Goal: Task Accomplishment & Management: Manage account settings

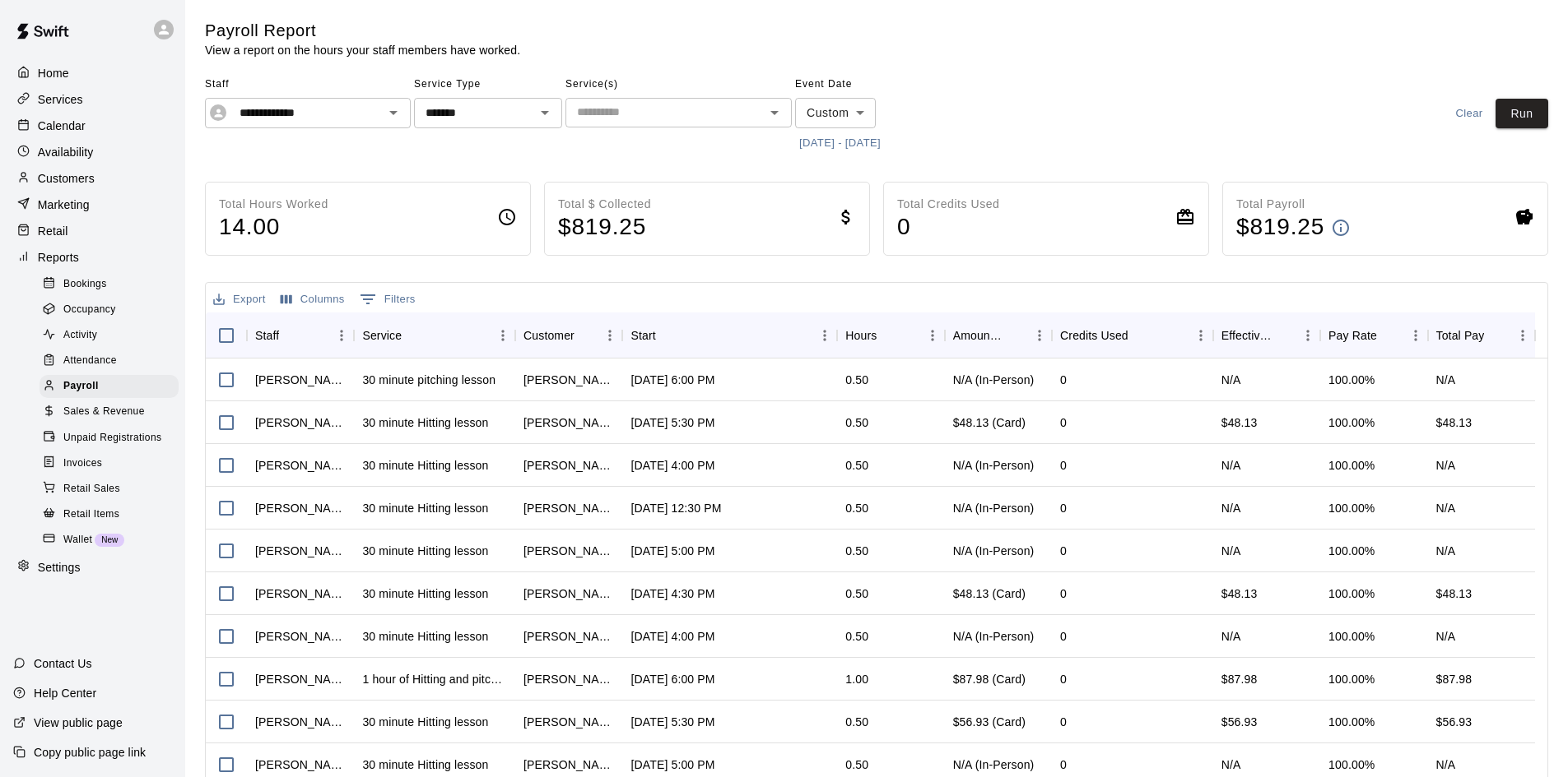
click at [62, 155] on p "Availability" at bounding box center [66, 152] width 56 height 16
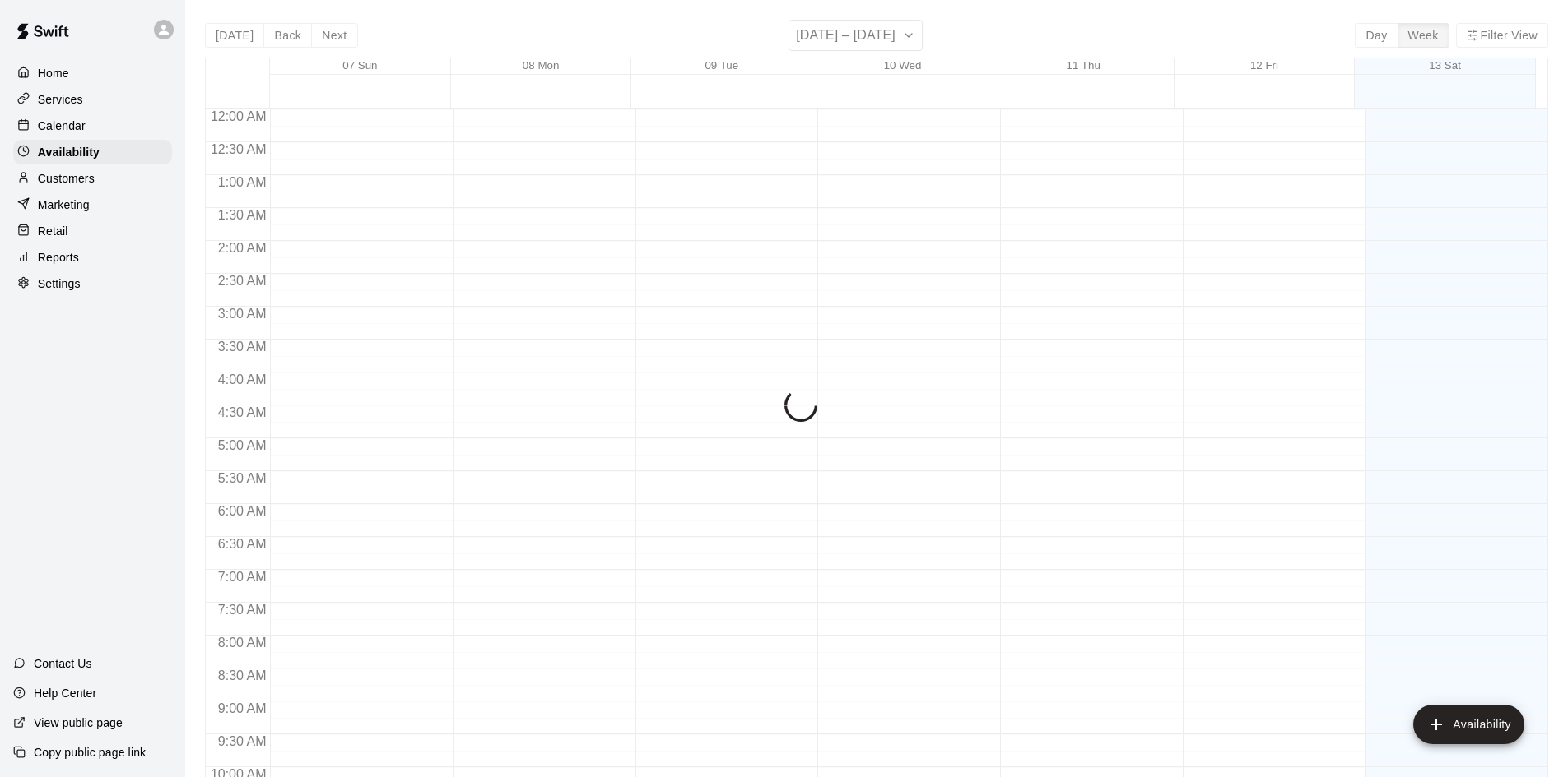
scroll to position [865, 0]
click at [69, 131] on p "Calendar" at bounding box center [62, 126] width 48 height 16
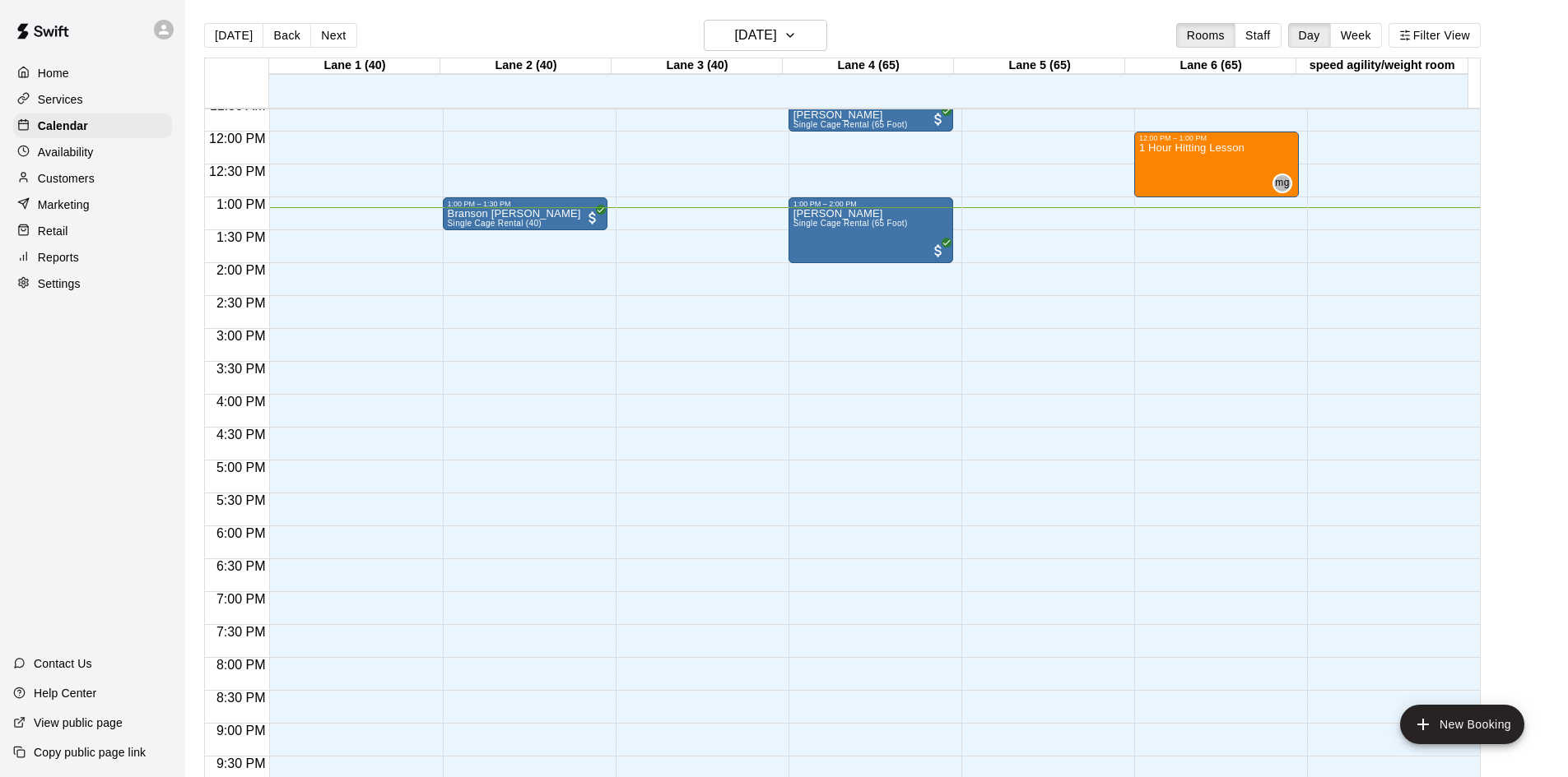
scroll to position [678, 0]
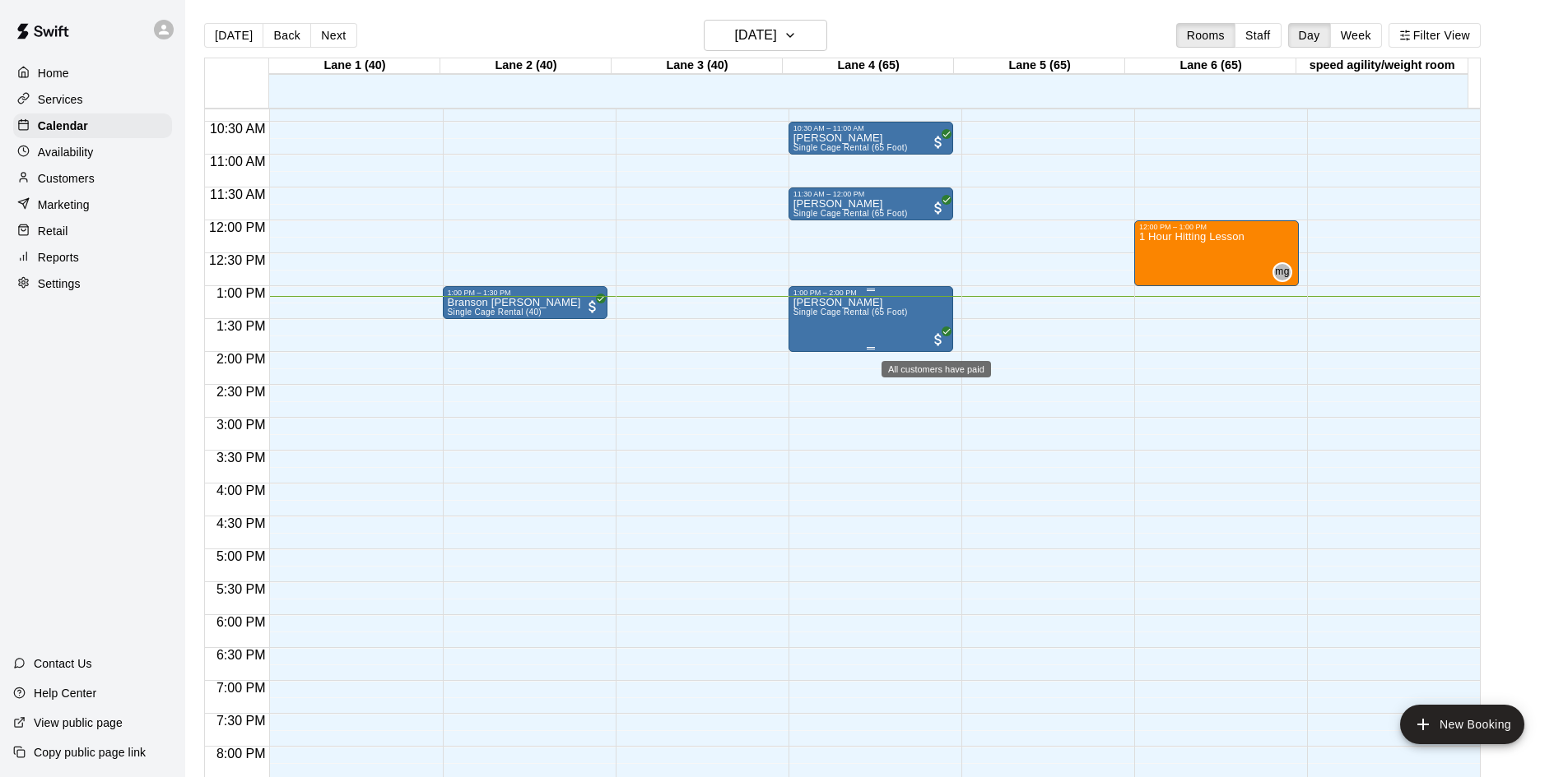
click at [930, 339] on span "All customers have paid" at bounding box center [938, 339] width 16 height 16
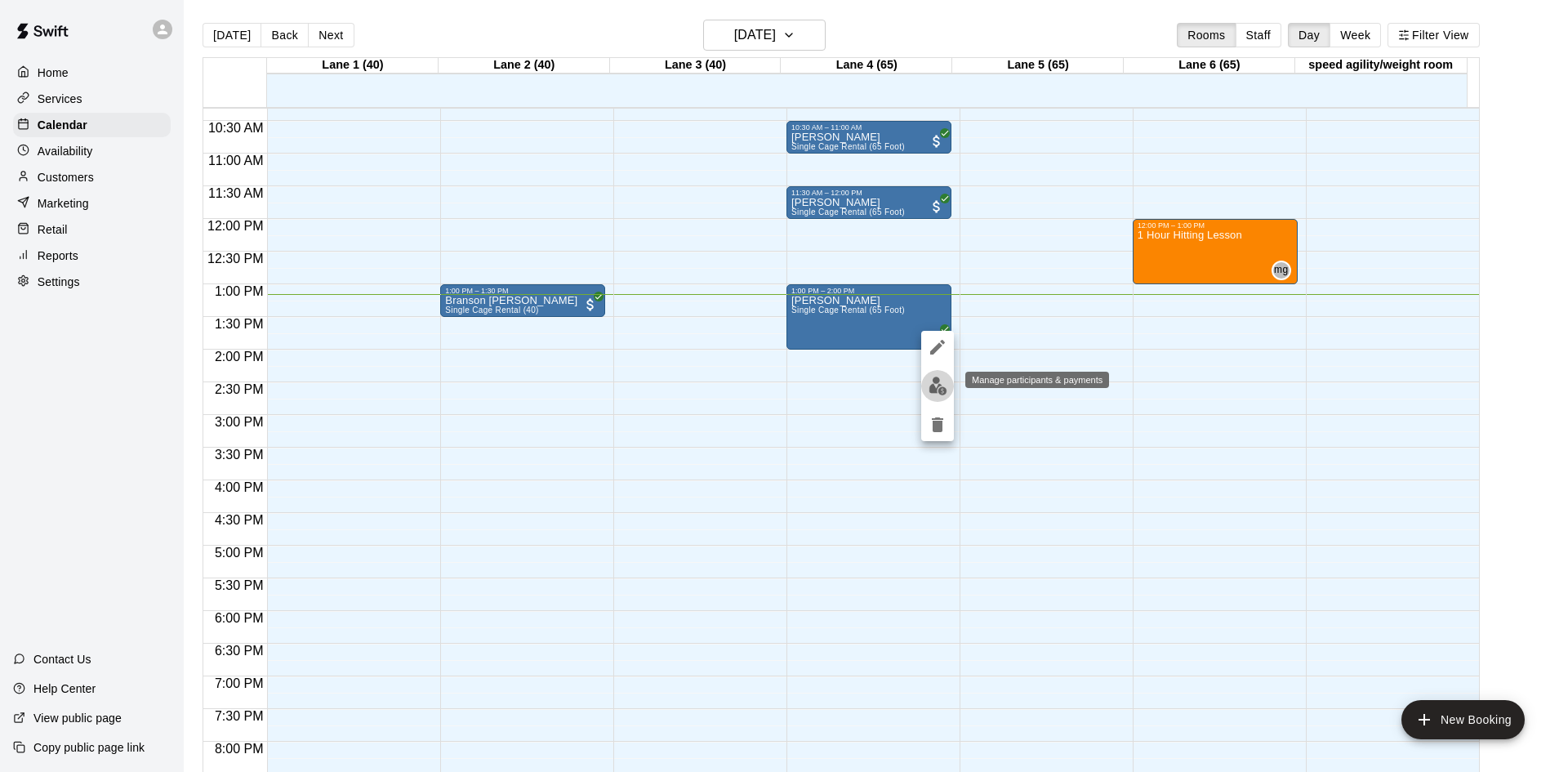
click at [944, 392] on img "edit" at bounding box center [938, 386] width 19 height 19
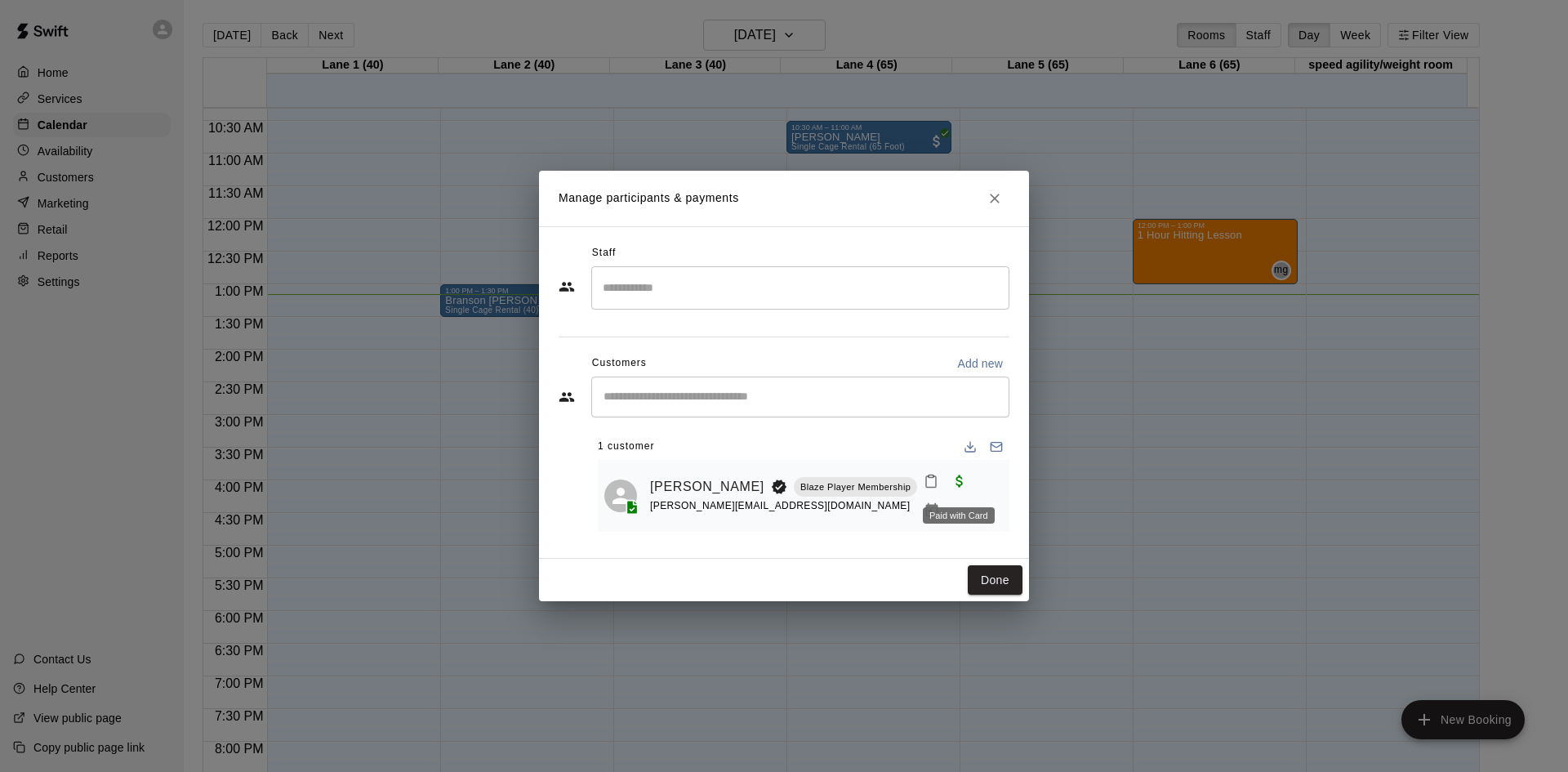
click at [957, 487] on span "Paid with Card" at bounding box center [959, 480] width 29 height 14
click at [990, 198] on icon "Close" at bounding box center [995, 198] width 16 height 16
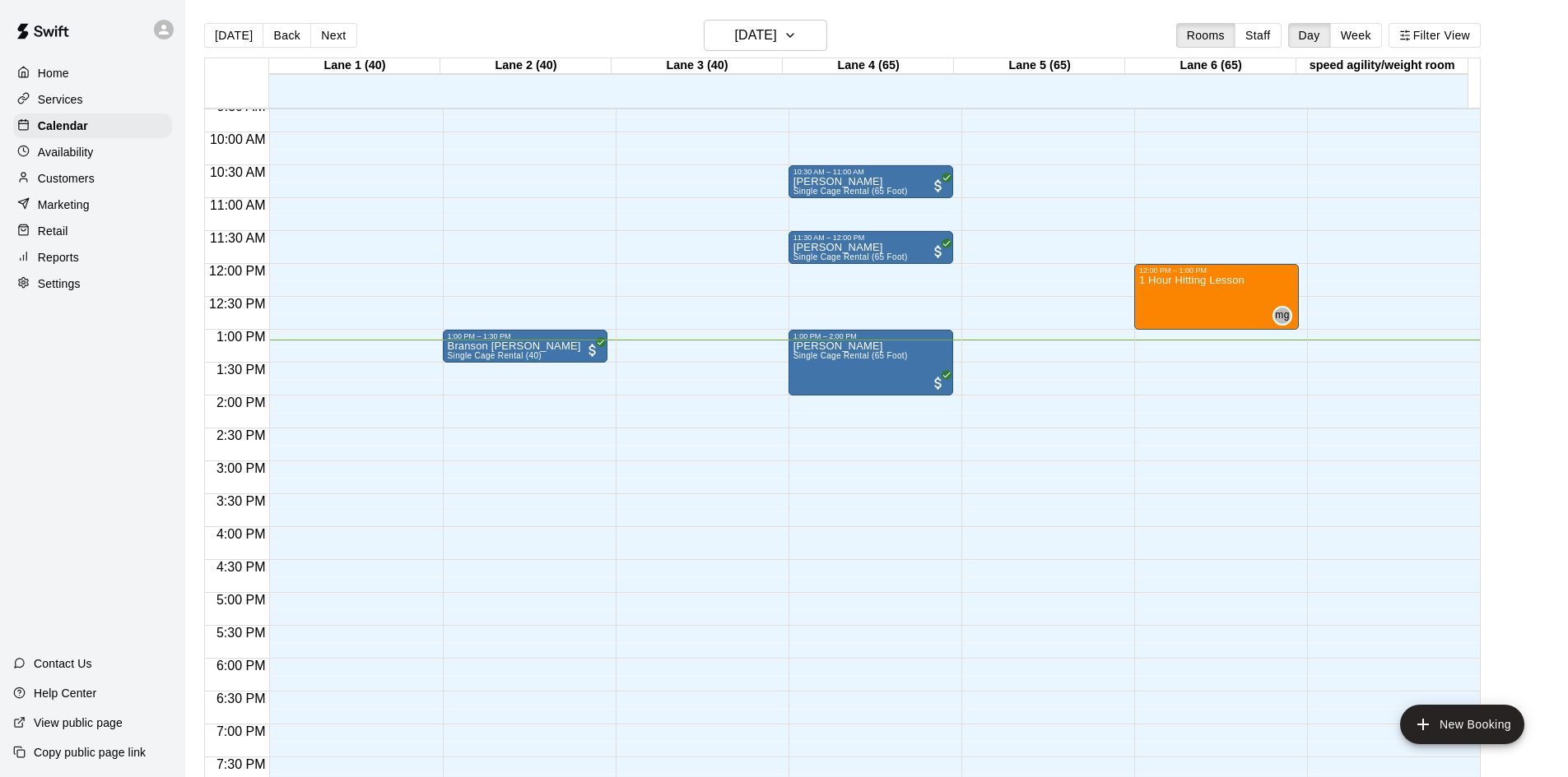
scroll to position [597, 0]
